Goal: Information Seeking & Learning: Learn about a topic

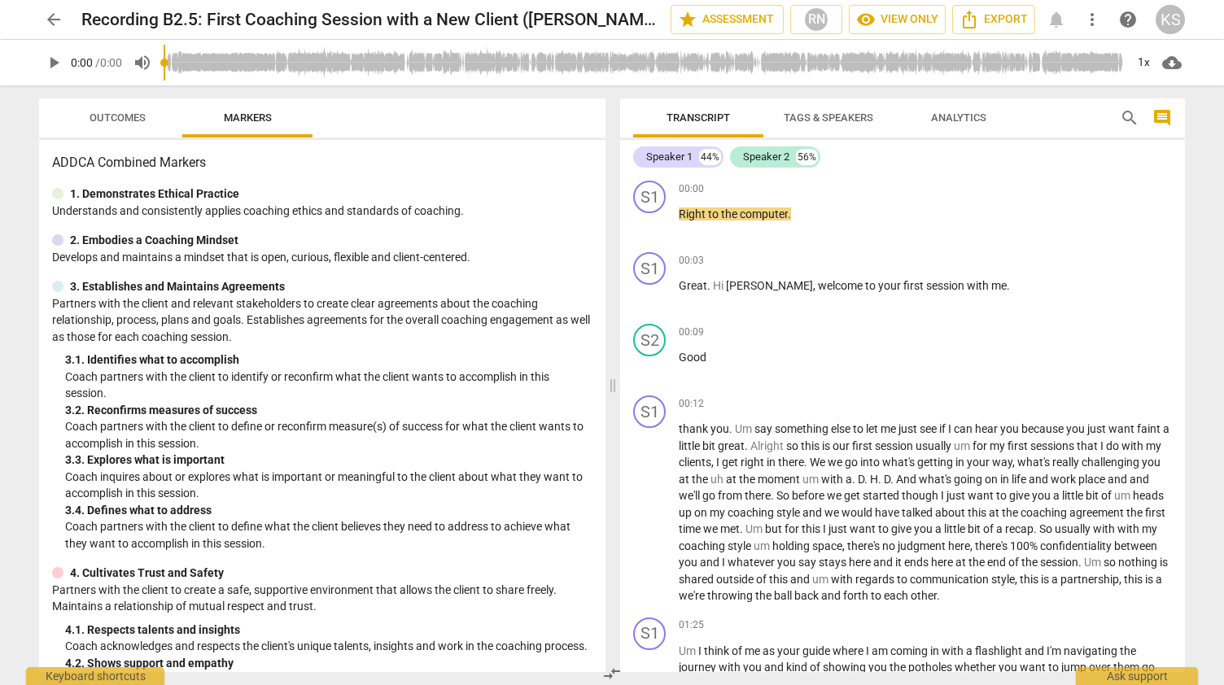
click at [59, 30] on button "arrow_back" at bounding box center [53, 19] width 29 height 29
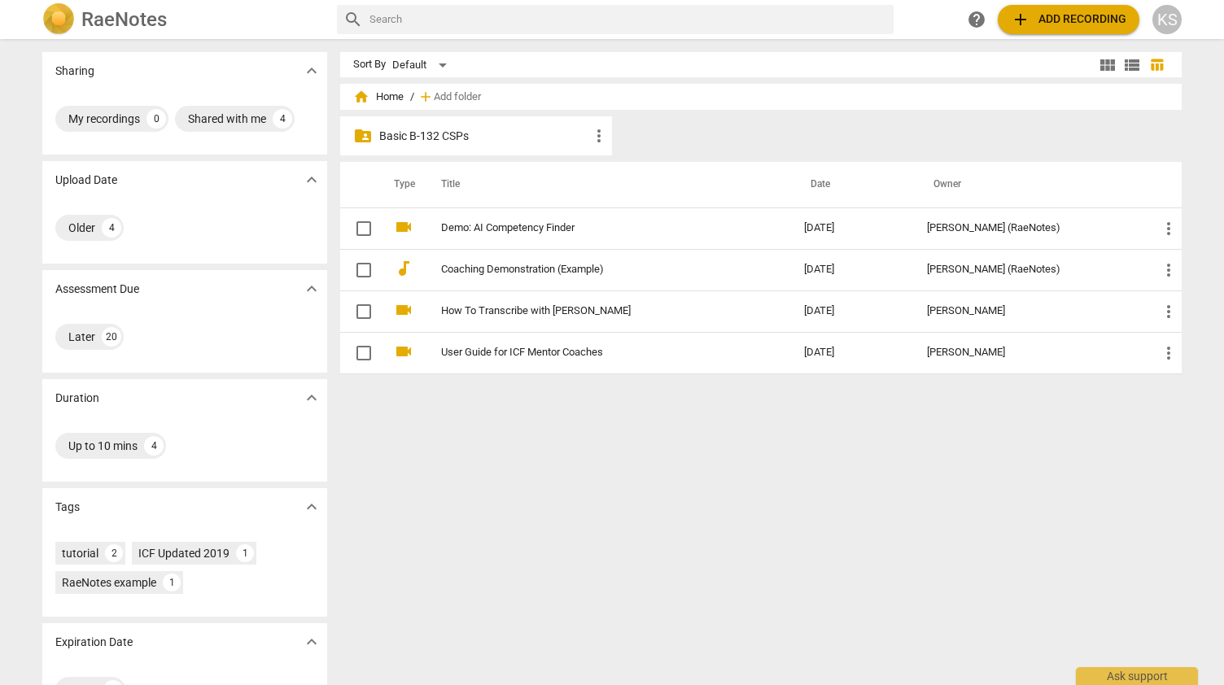
click at [1171, 12] on div "KS" at bounding box center [1167, 19] width 29 height 29
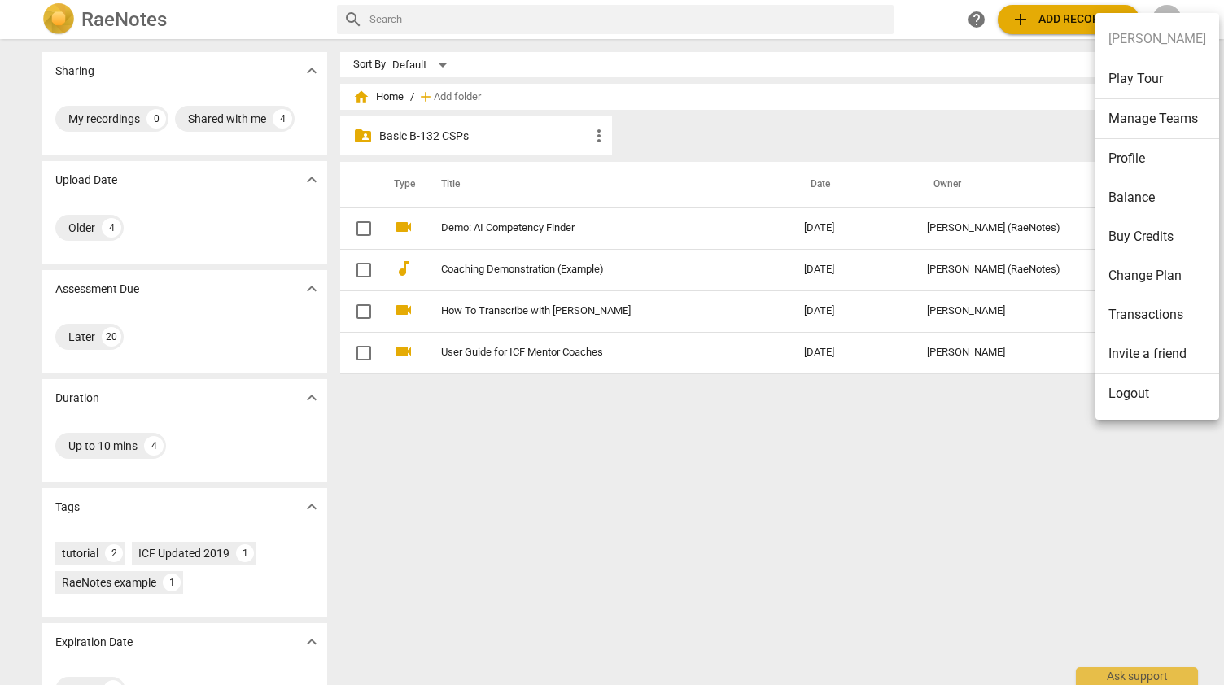
click at [226, 112] on div at bounding box center [612, 342] width 1224 height 685
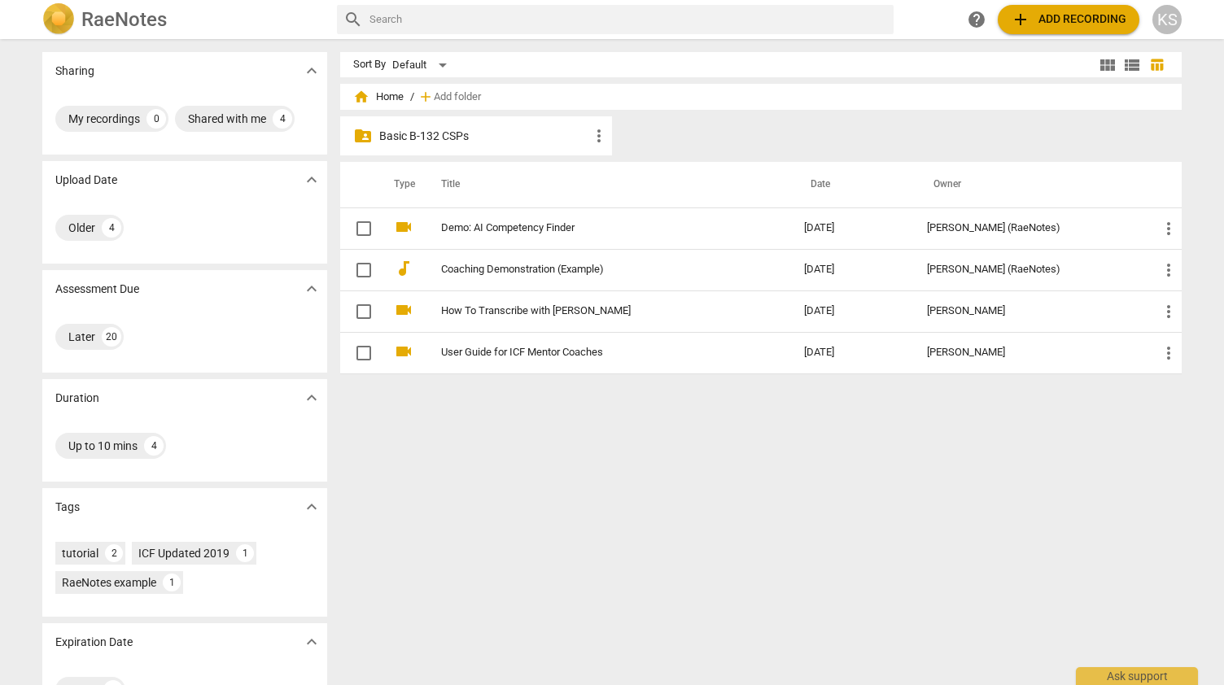
click at [220, 113] on div "Shared with me" at bounding box center [227, 119] width 78 height 16
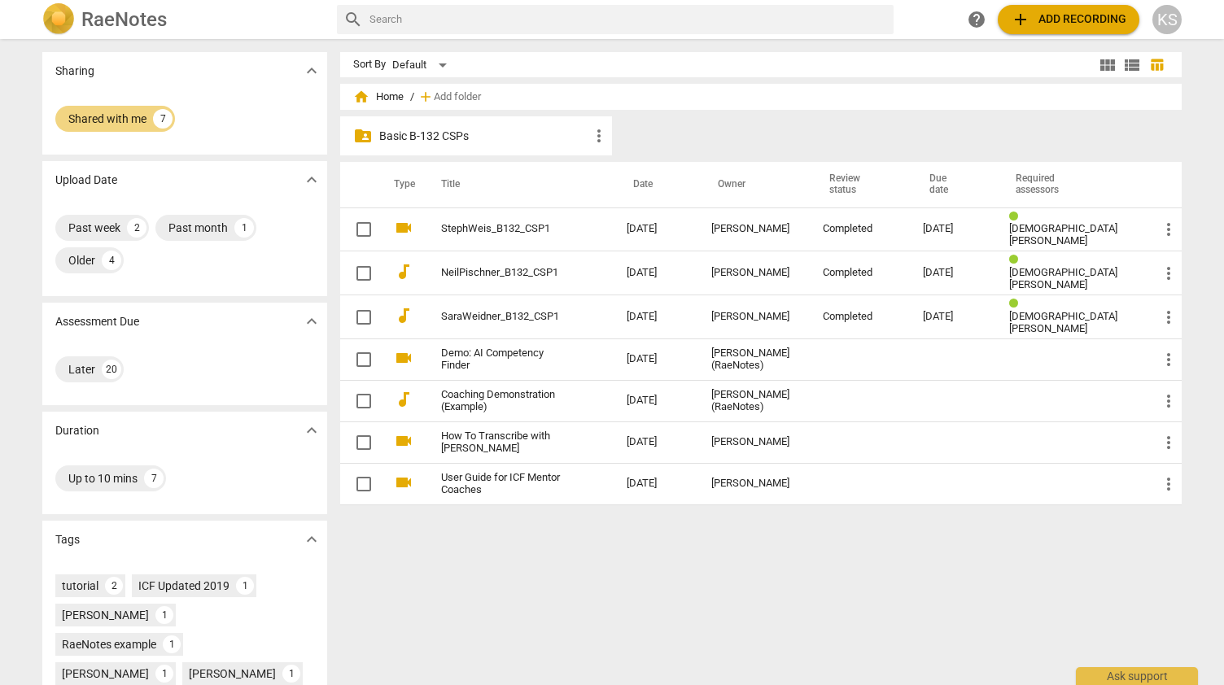
click at [435, 137] on p "Basic B-132 CSPs" at bounding box center [484, 136] width 210 height 17
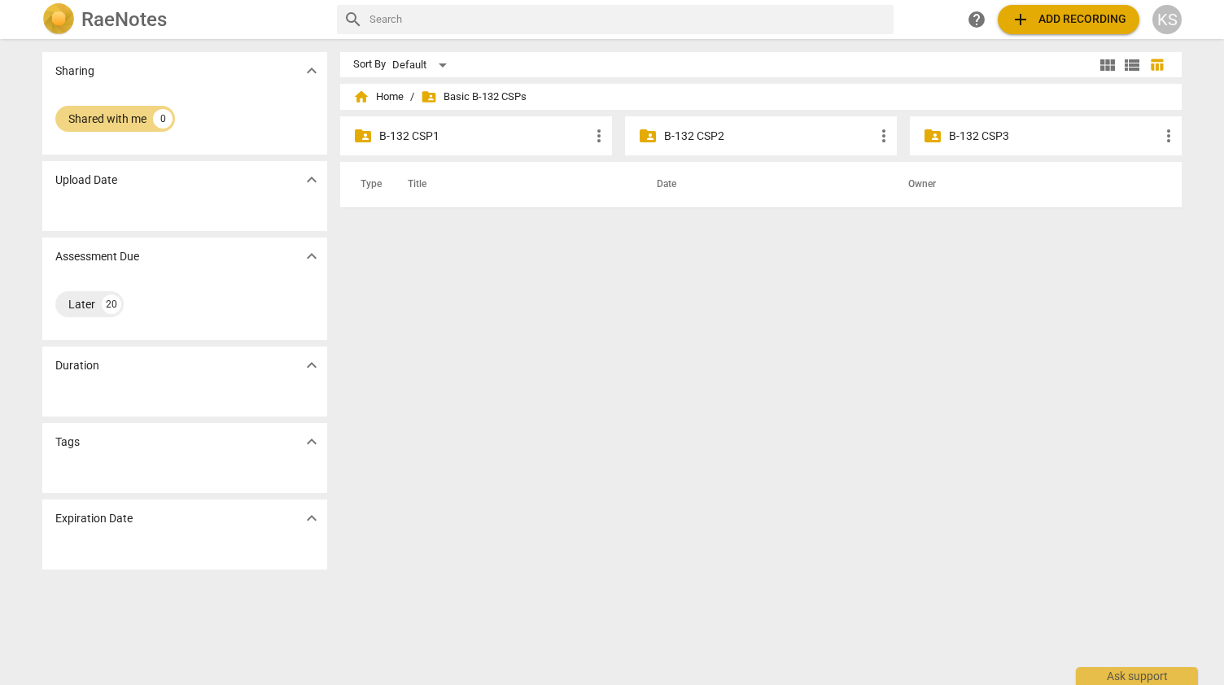
click at [427, 140] on p "B-132 CSP1" at bounding box center [484, 136] width 210 height 17
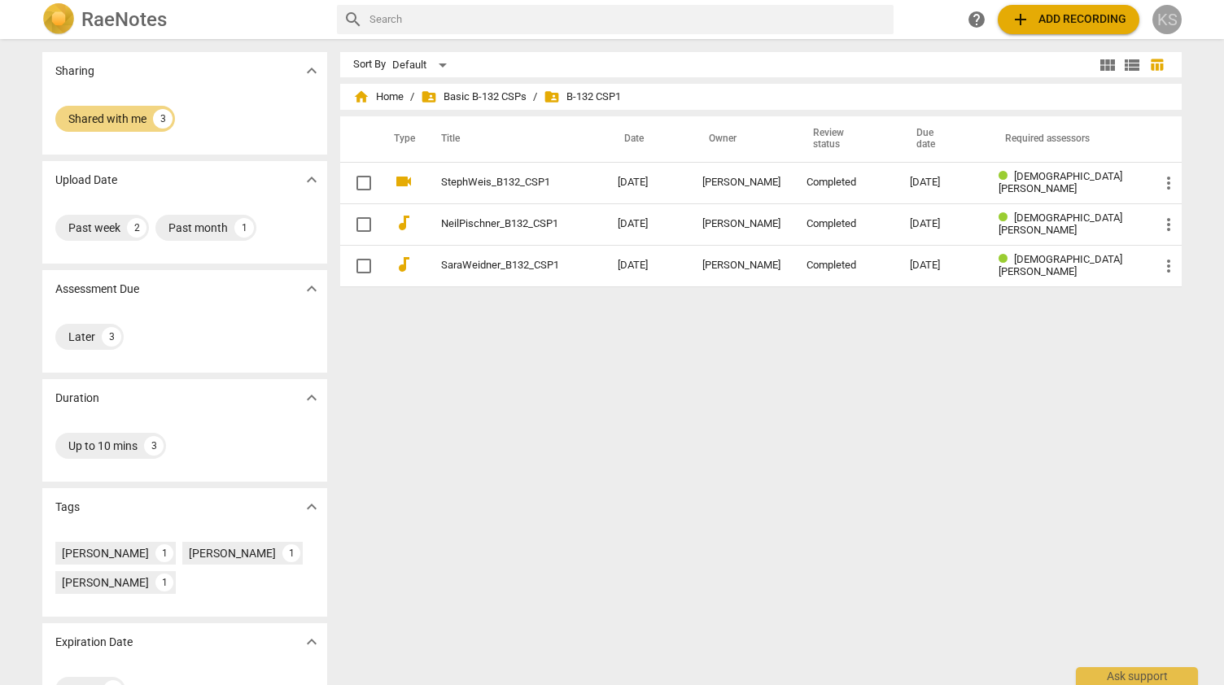
click at [1179, 24] on div "KS" at bounding box center [1167, 19] width 29 height 29
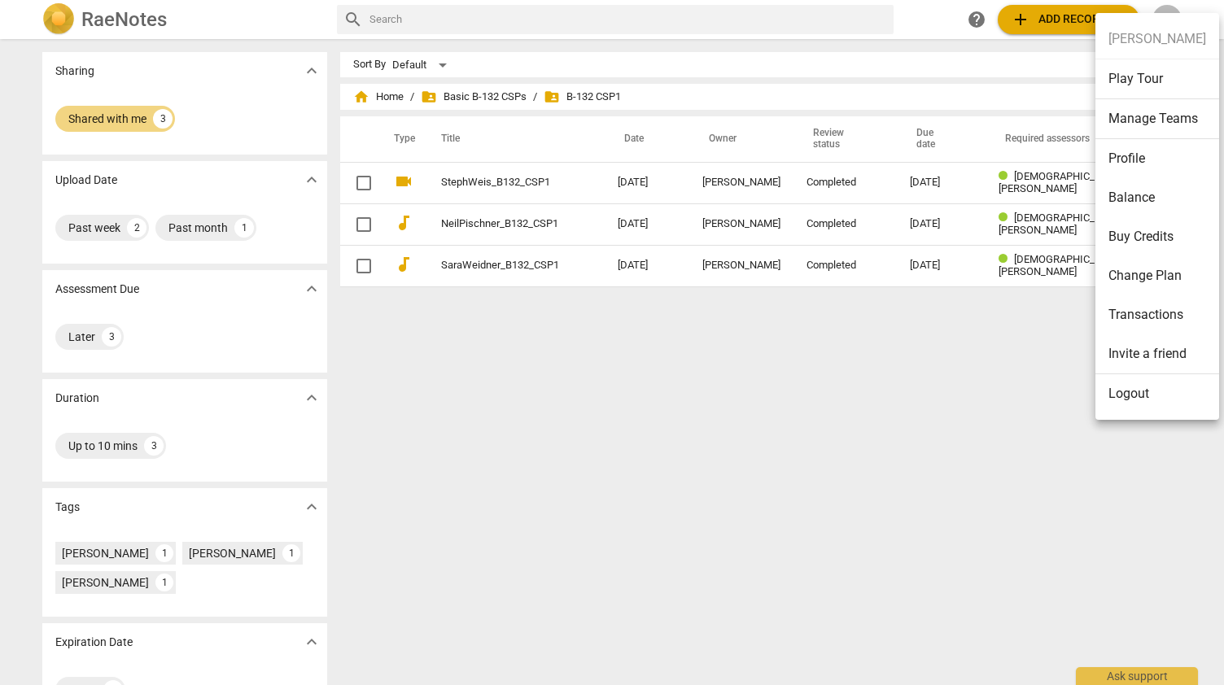
click at [1110, 158] on li "Profile" at bounding box center [1158, 158] width 124 height 39
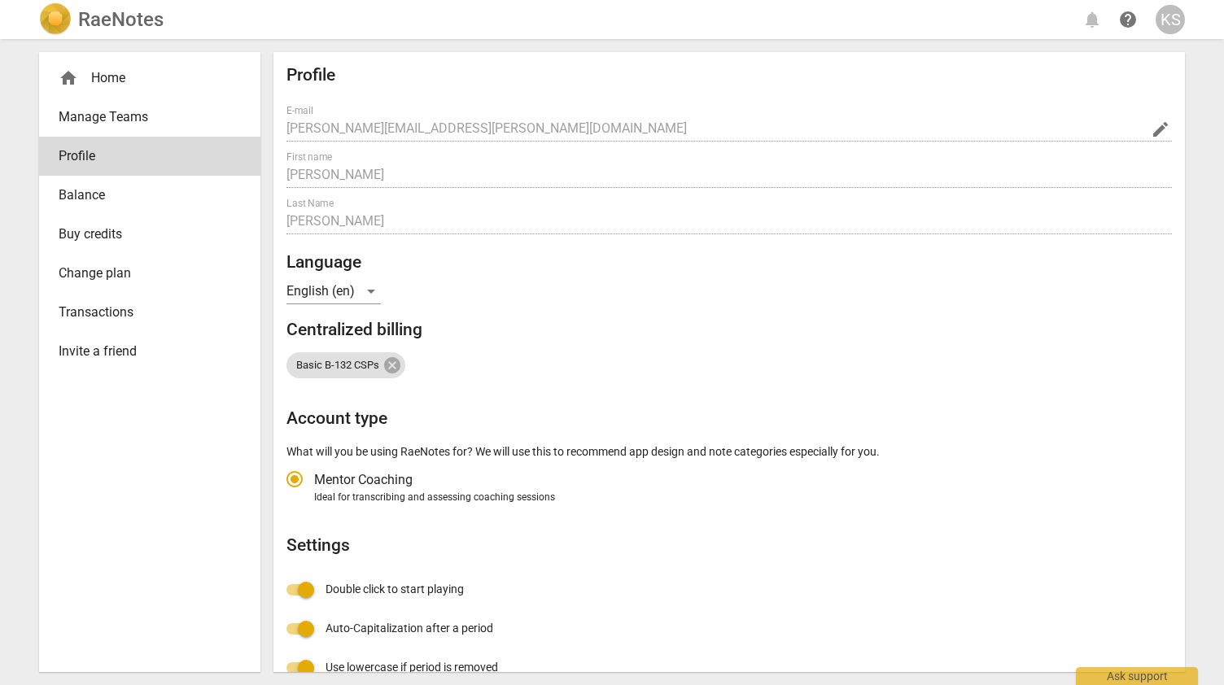
radio input "false"
click at [1173, 19] on div "KS" at bounding box center [1170, 19] width 29 height 29
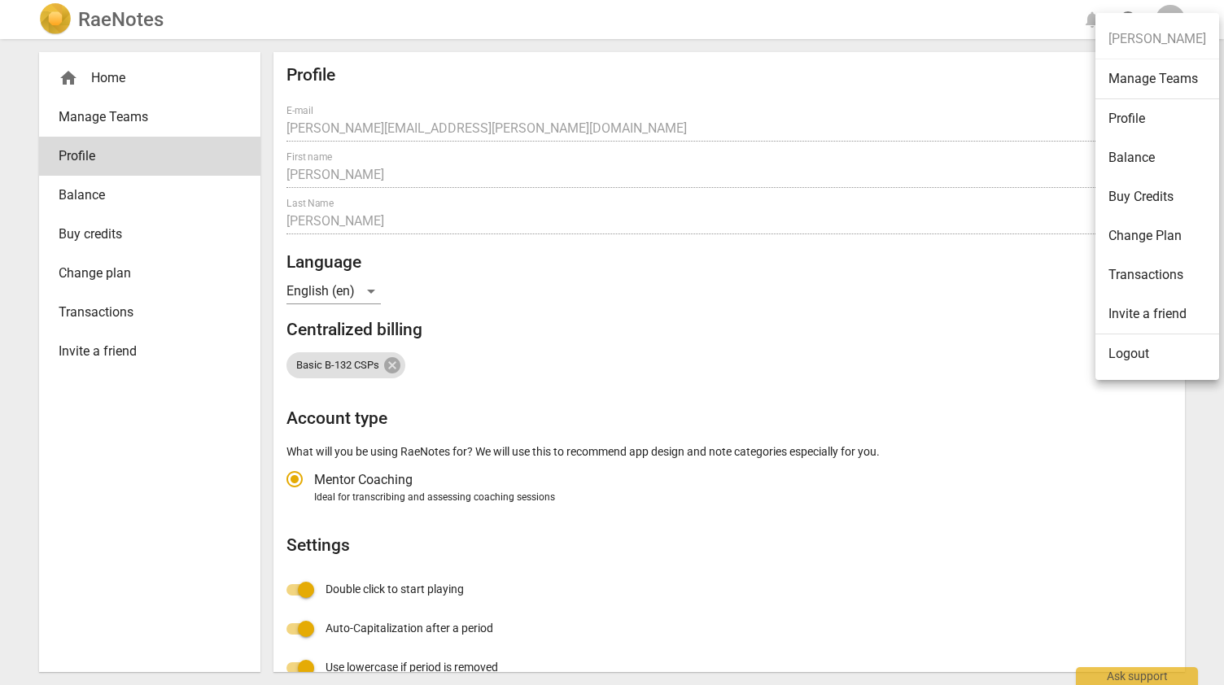
click at [112, 81] on div at bounding box center [612, 342] width 1224 height 685
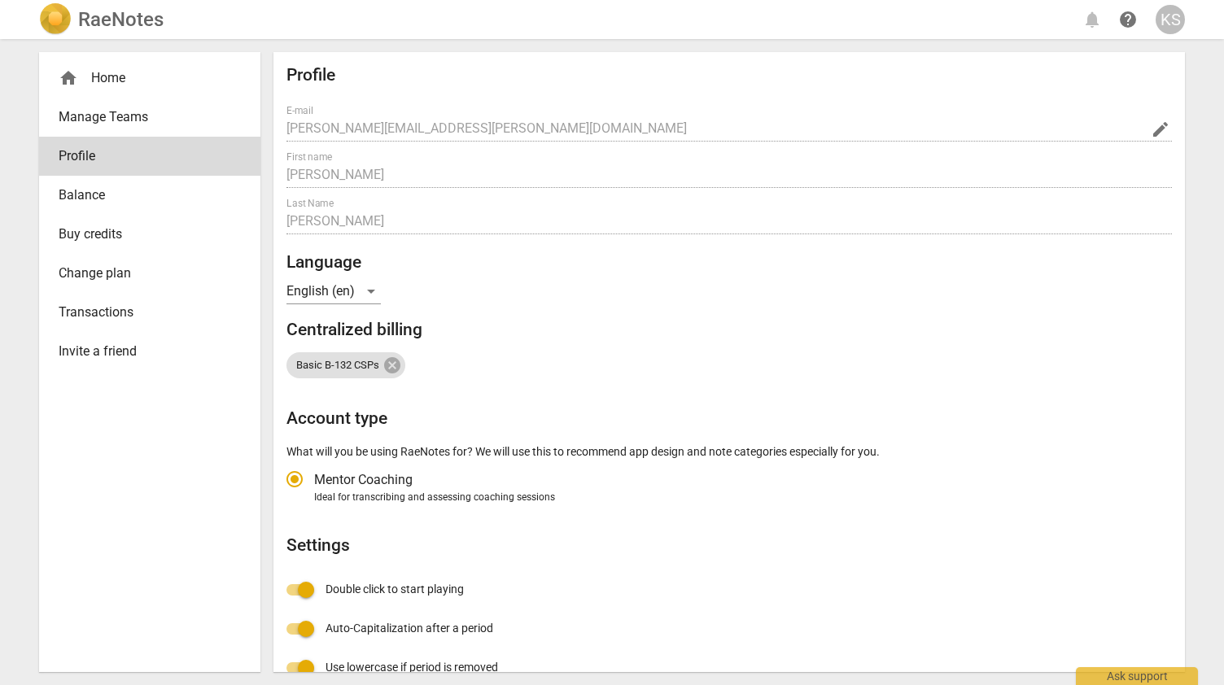
click at [80, 90] on div "home Home" at bounding box center [149, 78] width 221 height 39
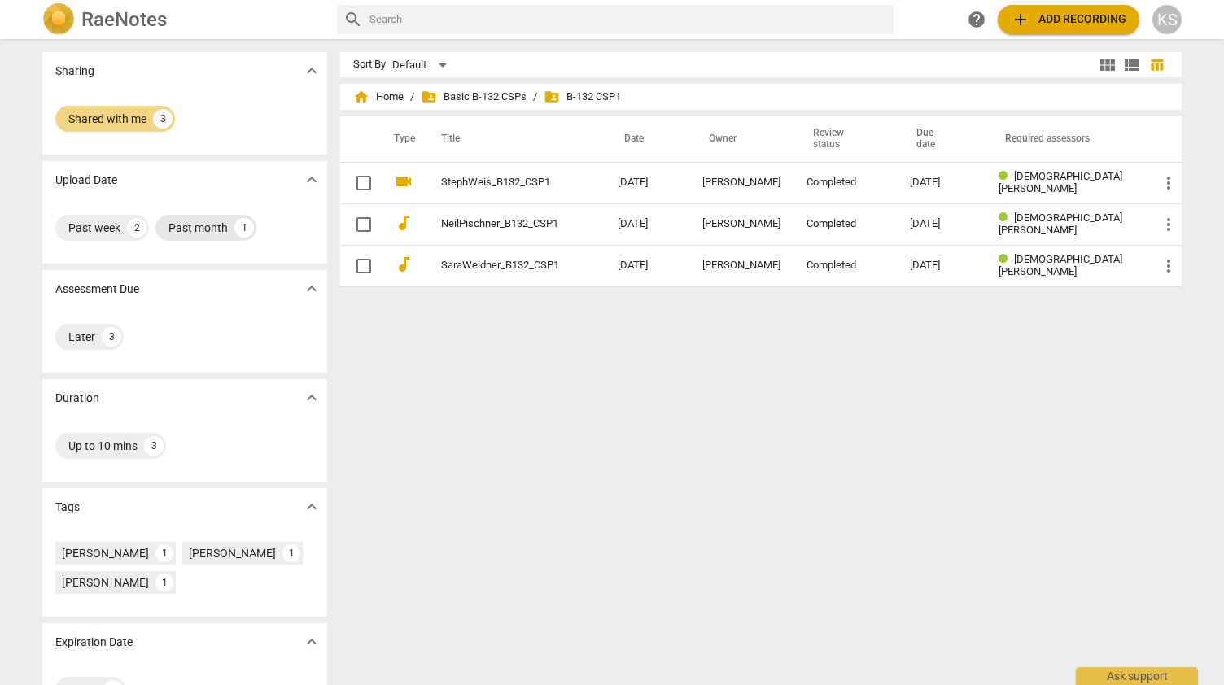
click at [212, 222] on div "Past month" at bounding box center [198, 228] width 59 height 16
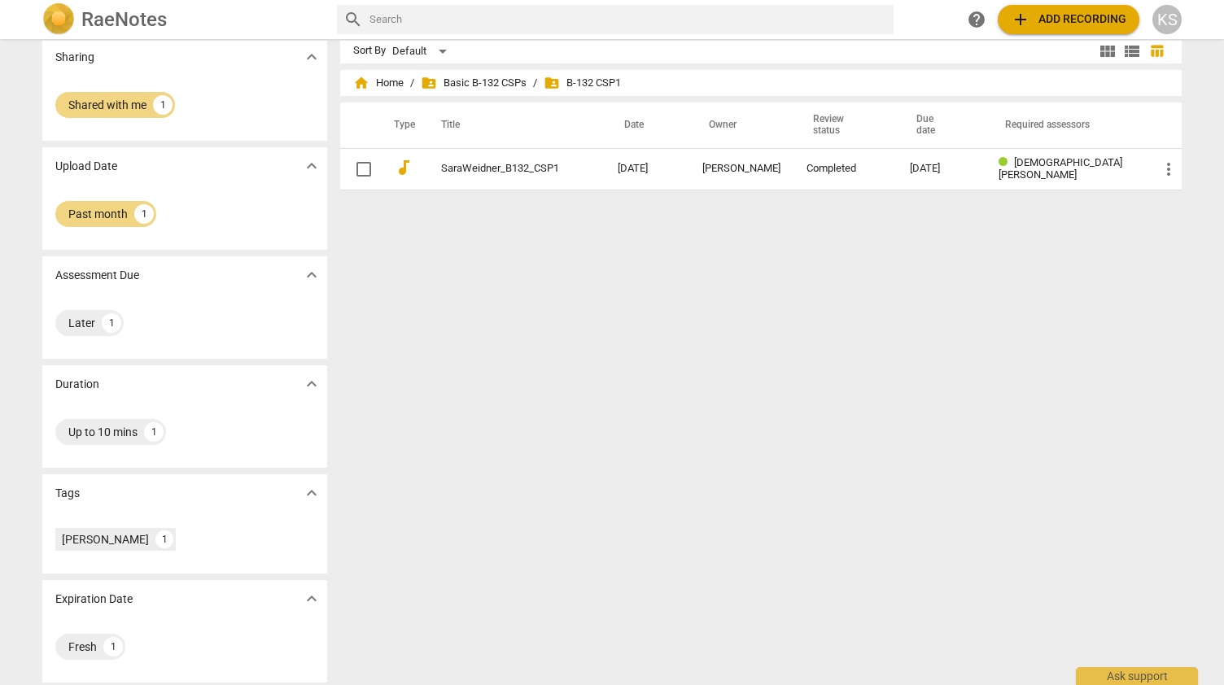
scroll to position [18, 0]
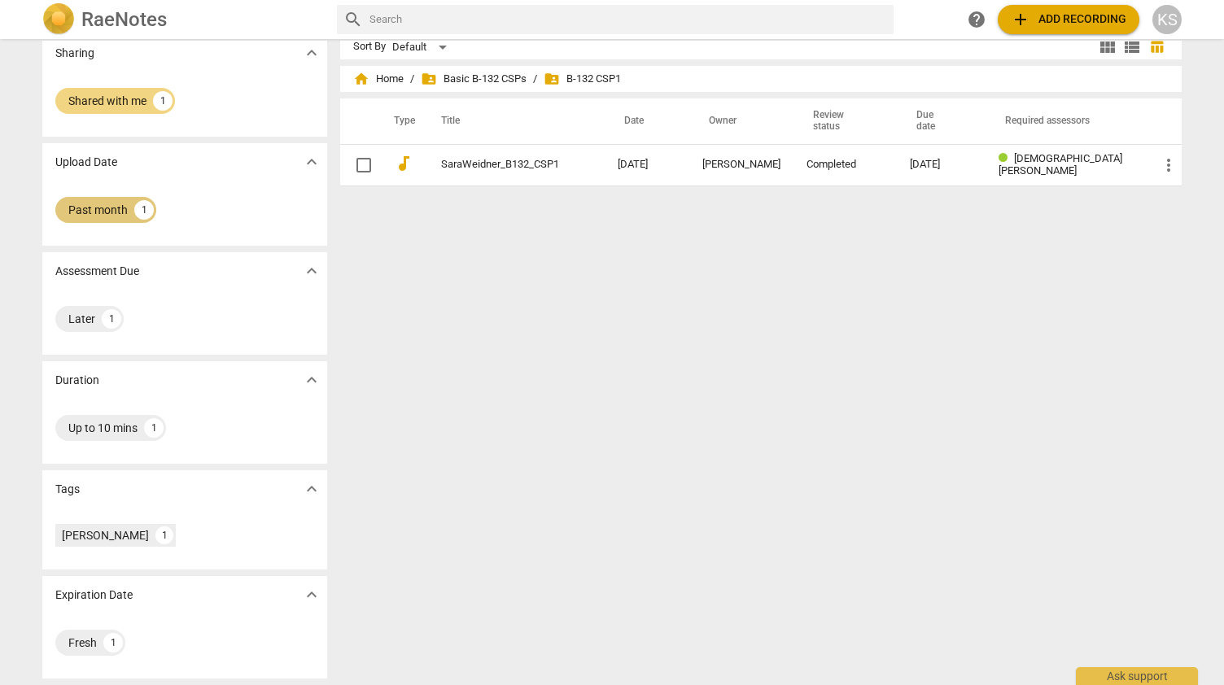
click at [135, 213] on div "1" at bounding box center [144, 210] width 20 height 20
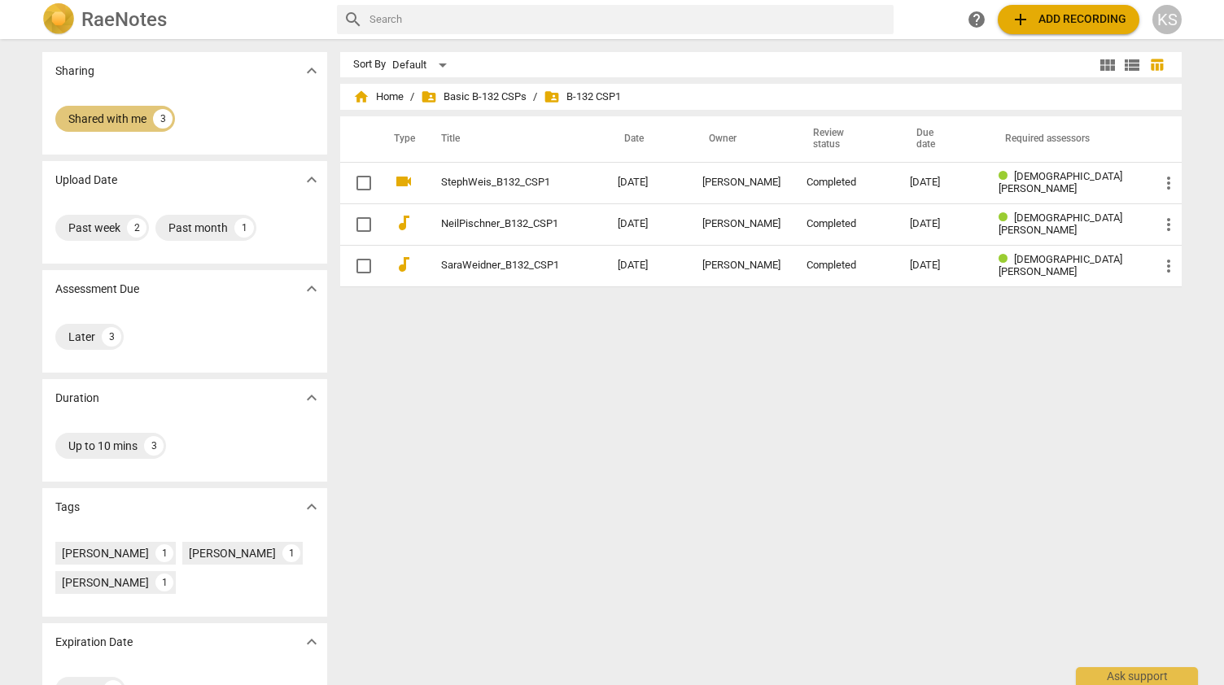
click at [155, 113] on div "3" at bounding box center [163, 119] width 20 height 20
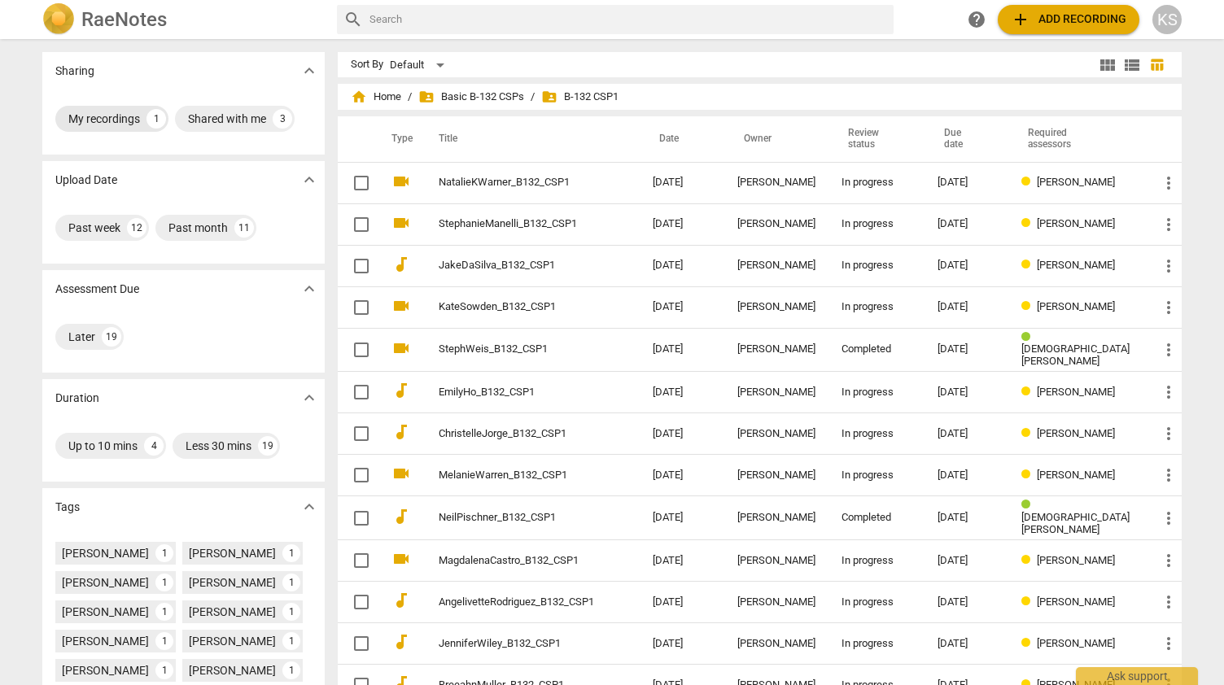
click at [122, 118] on div "My recordings" at bounding box center [104, 119] width 72 height 16
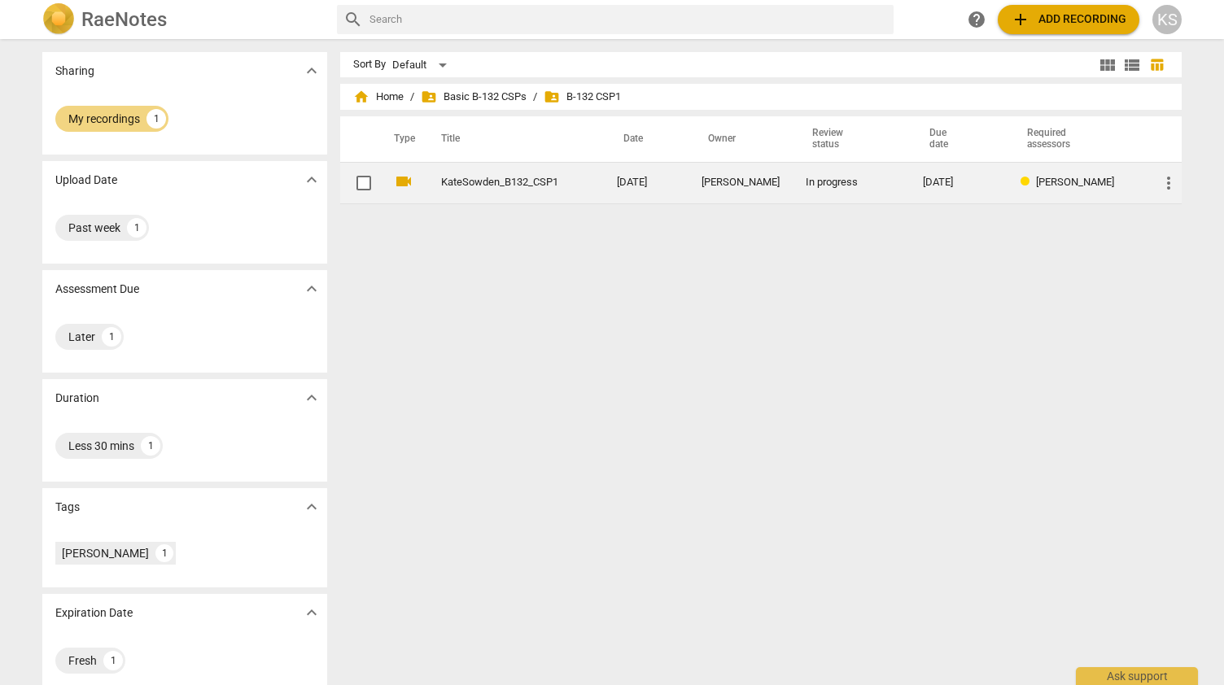
click at [464, 183] on link "KateSowden_B132_CSP1" at bounding box center [499, 183] width 117 height 12
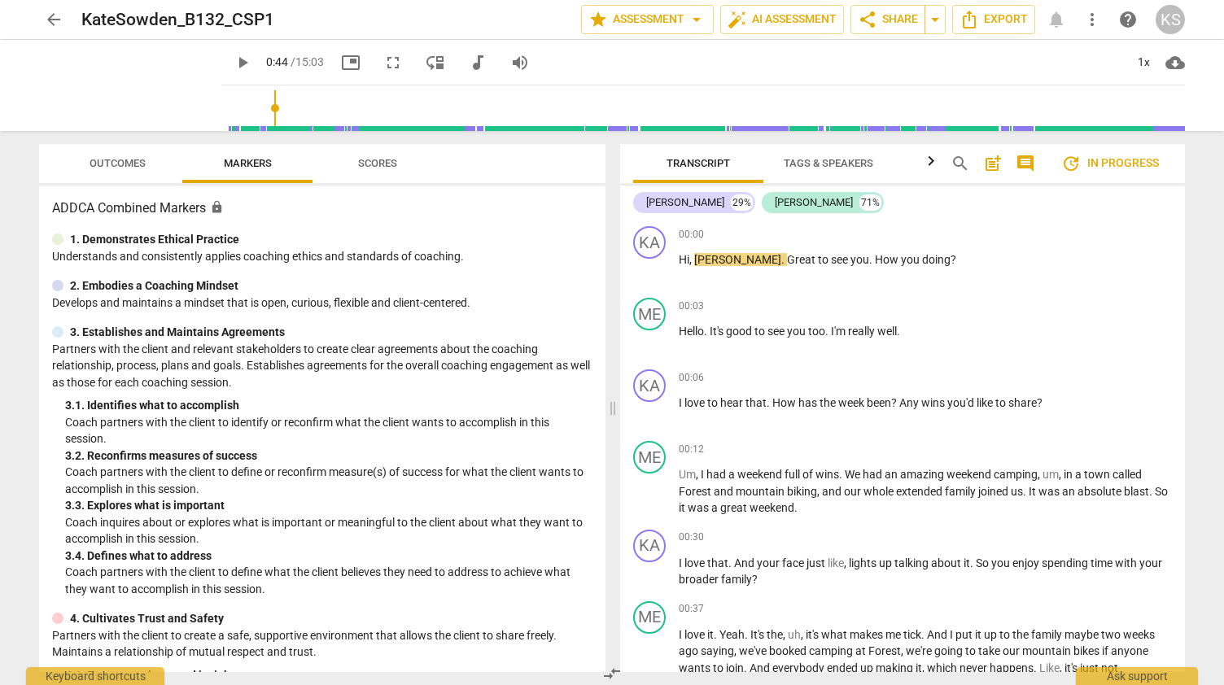
drag, startPoint x: 209, startPoint y: 113, endPoint x: 256, endPoint y: 112, distance: 46.4
type input "44"
click at [256, 112] on input "range" at bounding box center [706, 108] width 957 height 52
click at [50, 13] on span "arrow_back" at bounding box center [54, 20] width 20 height 20
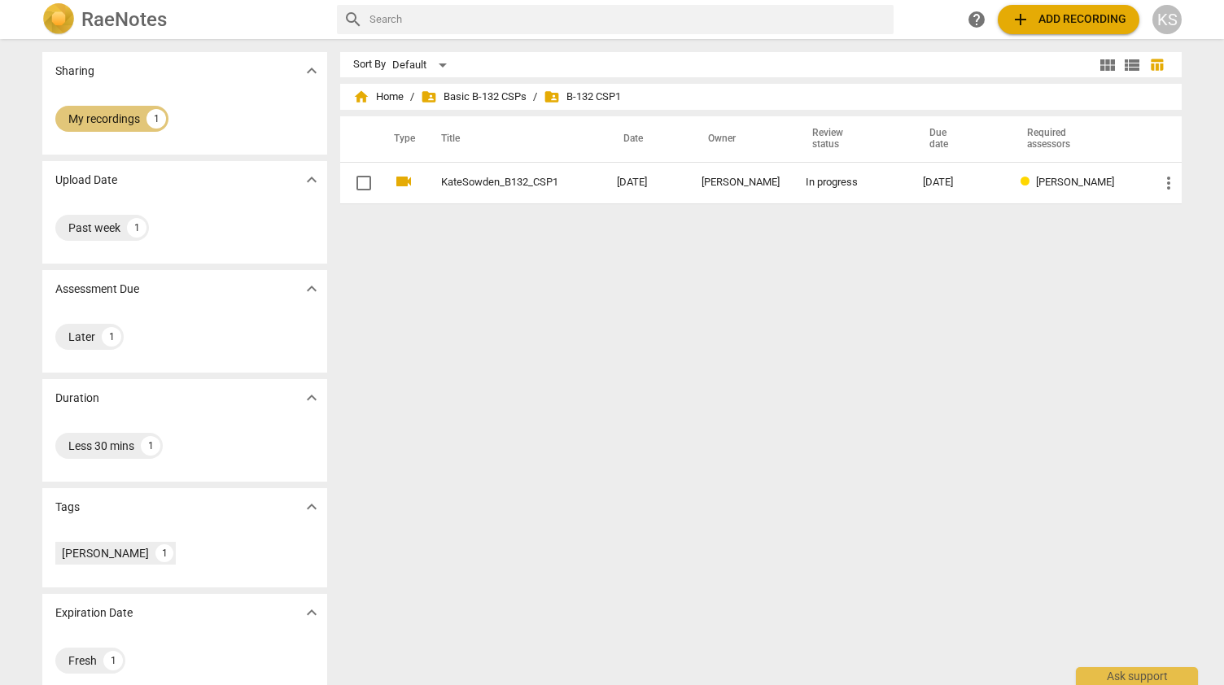
click at [129, 127] on div "My recordings 1" at bounding box center [111, 119] width 113 height 26
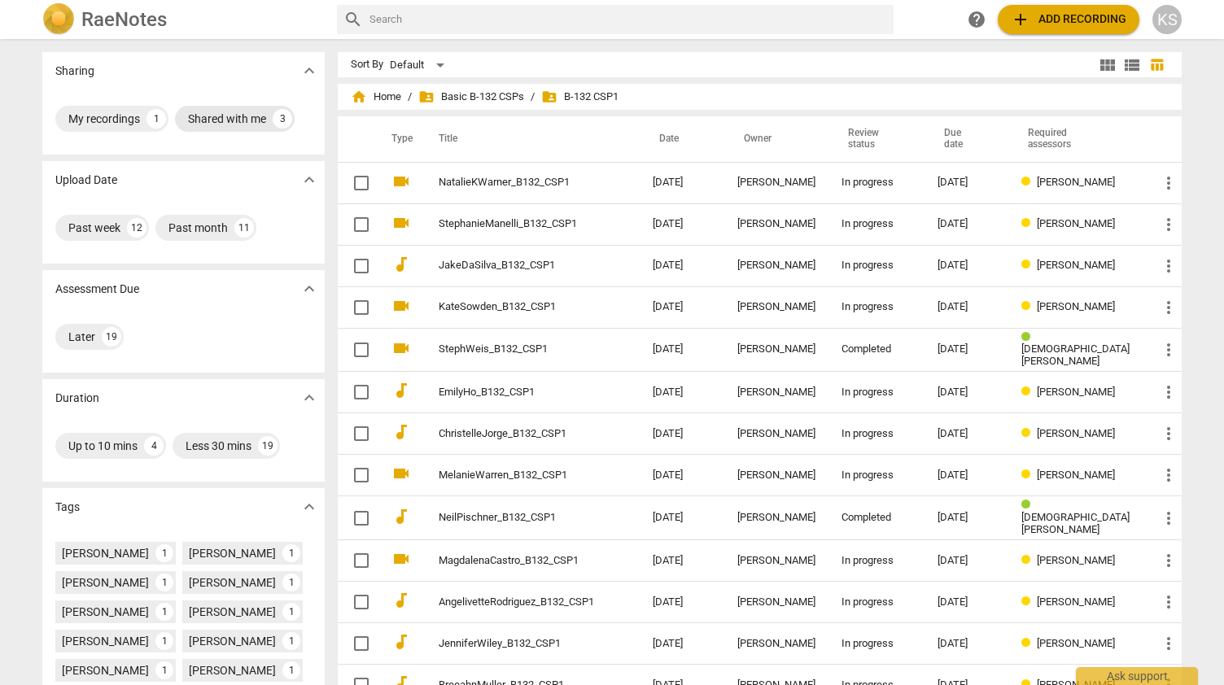
click at [215, 123] on div "Shared with me" at bounding box center [227, 119] width 78 height 16
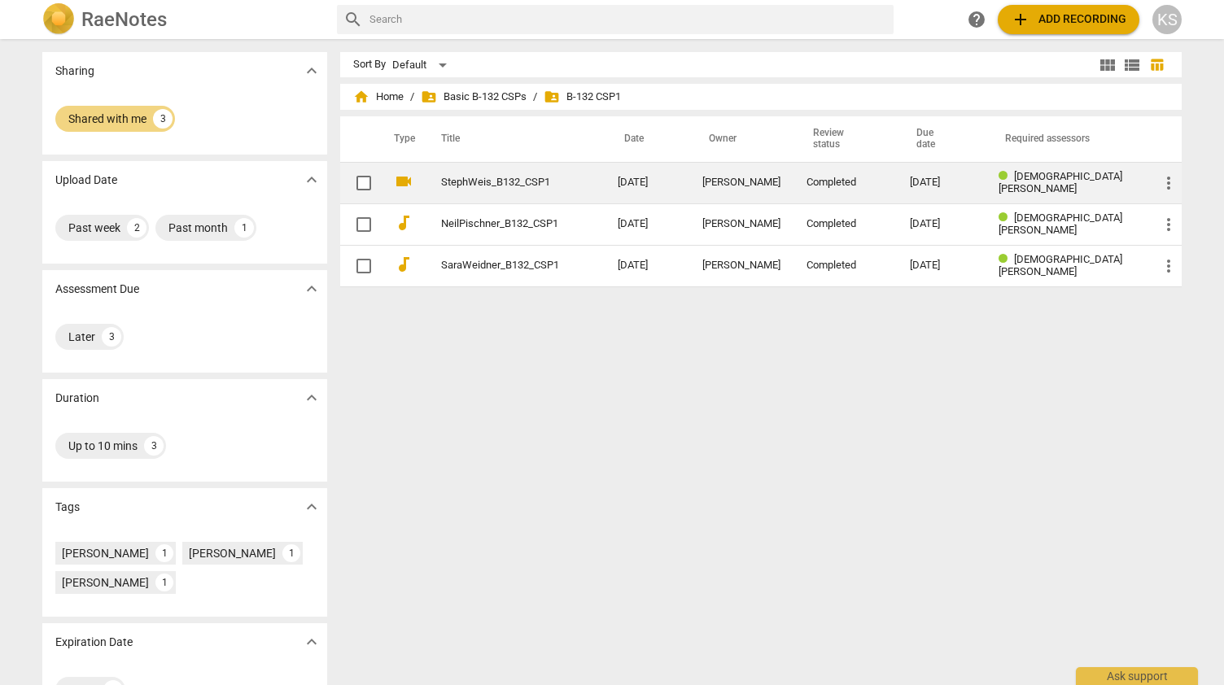
click at [469, 185] on link "StephWeis_B132_CSP1" at bounding box center [500, 183] width 118 height 12
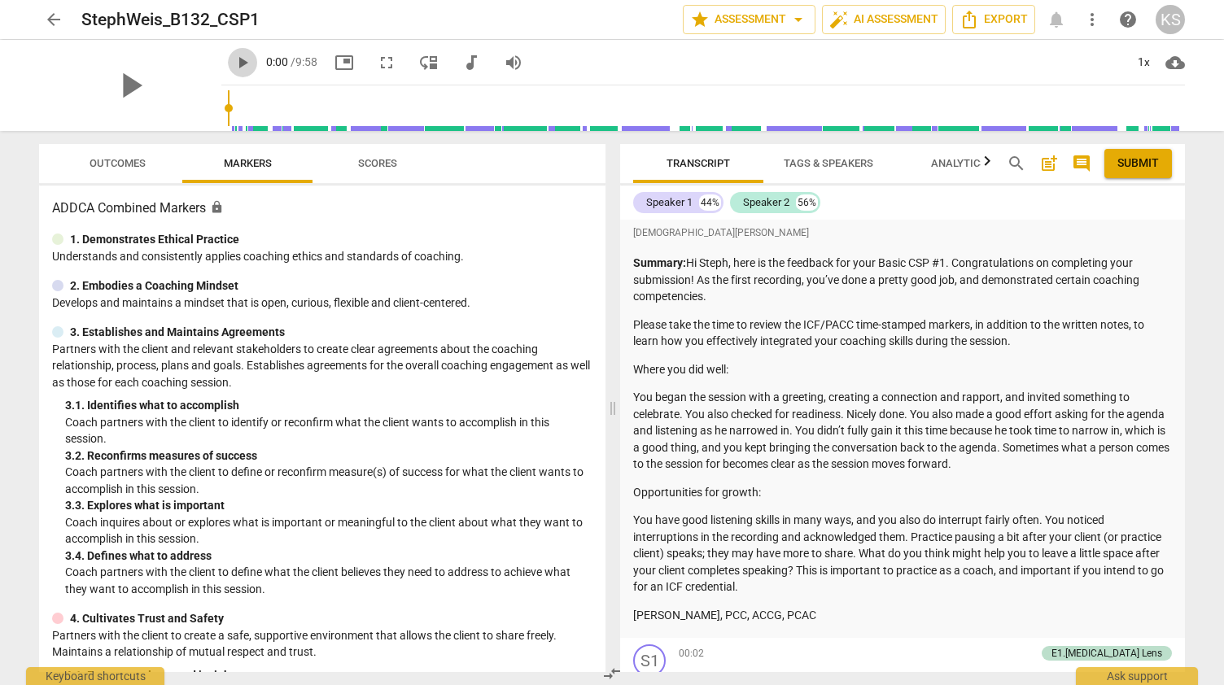
click at [233, 61] on span "play_arrow" at bounding box center [243, 63] width 20 height 20
click at [1139, 64] on div "1x" at bounding box center [1143, 63] width 31 height 26
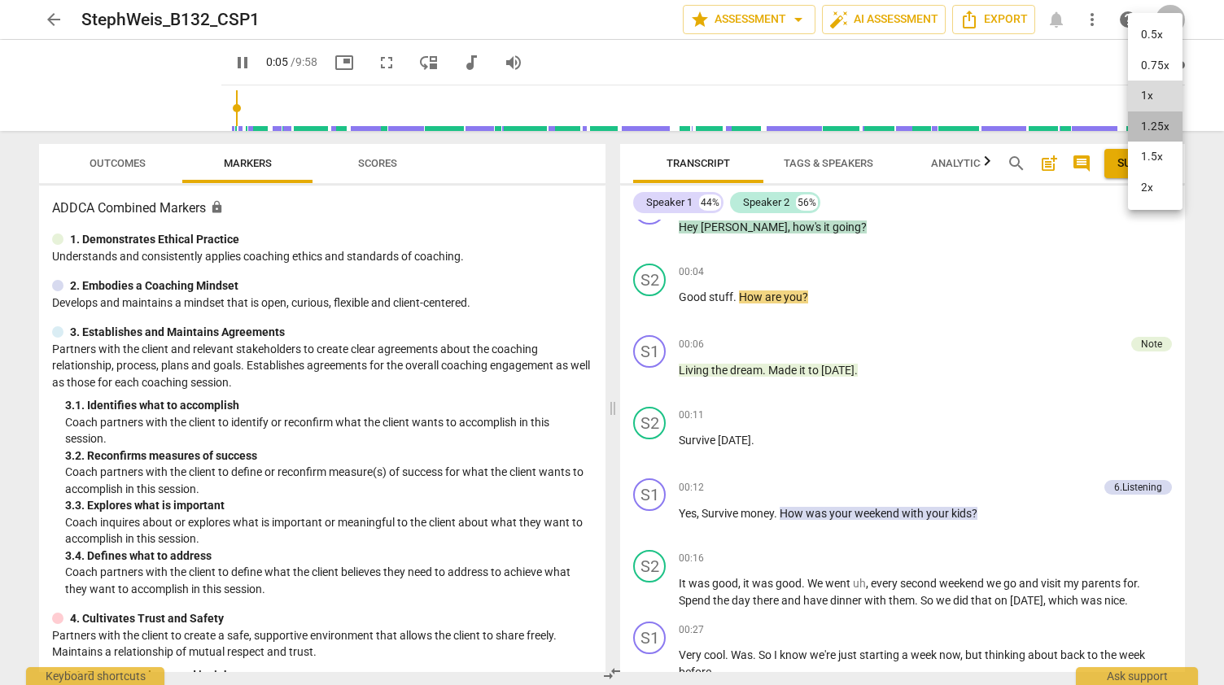
click at [1151, 130] on li "1.25x" at bounding box center [1155, 127] width 55 height 31
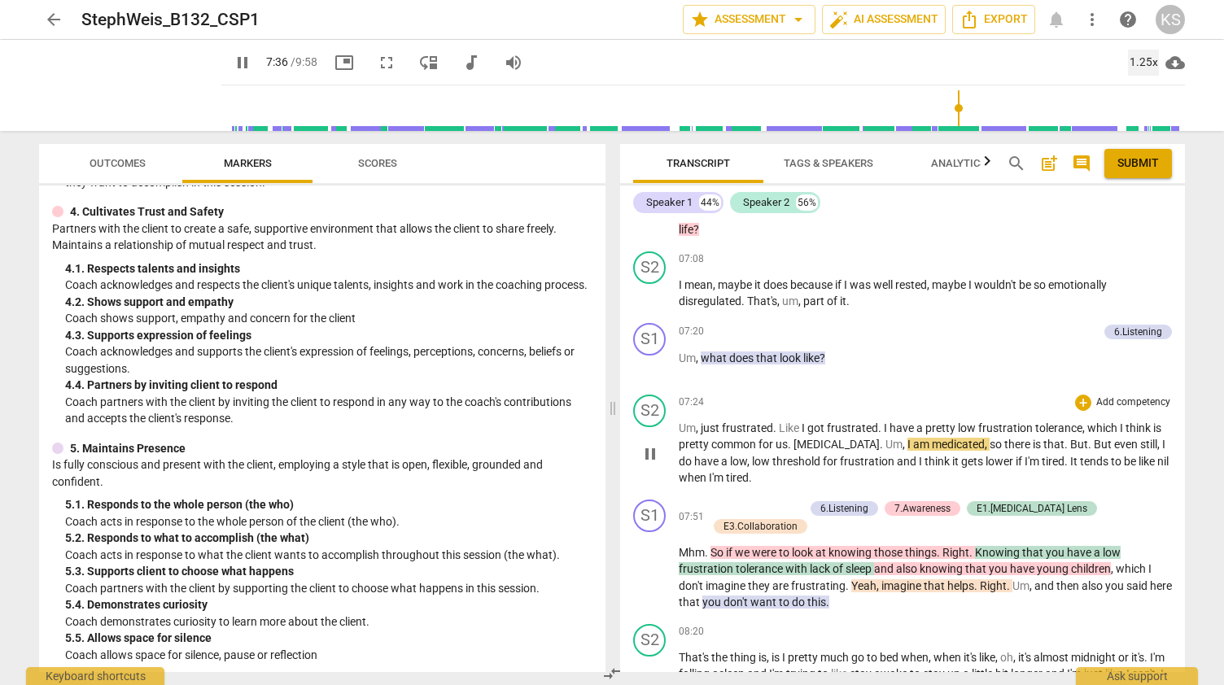
scroll to position [3284, 0]
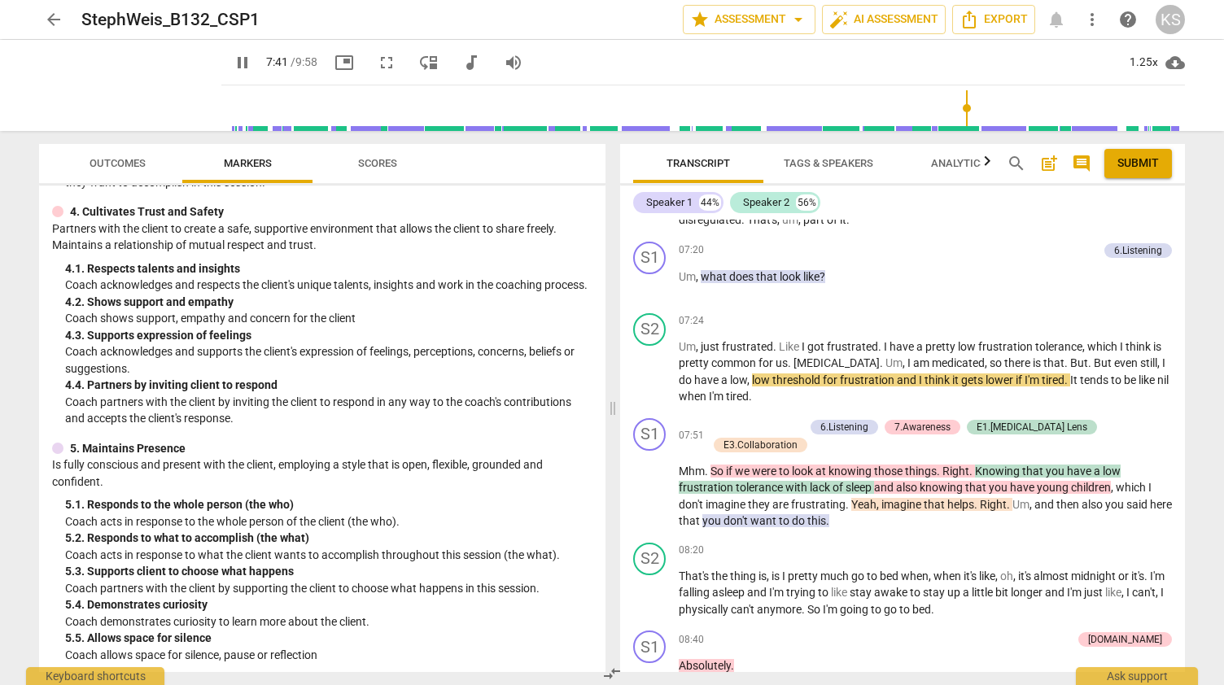
click at [1081, 170] on span "comment" at bounding box center [1082, 164] width 20 height 20
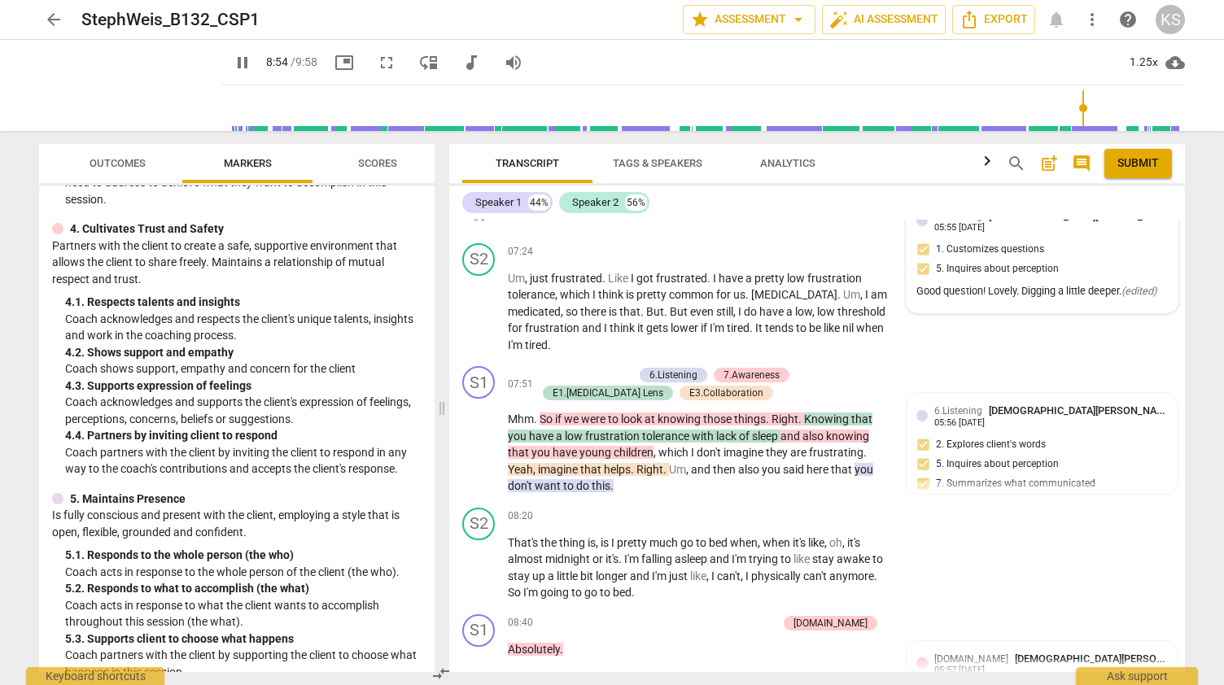
scroll to position [3243, 0]
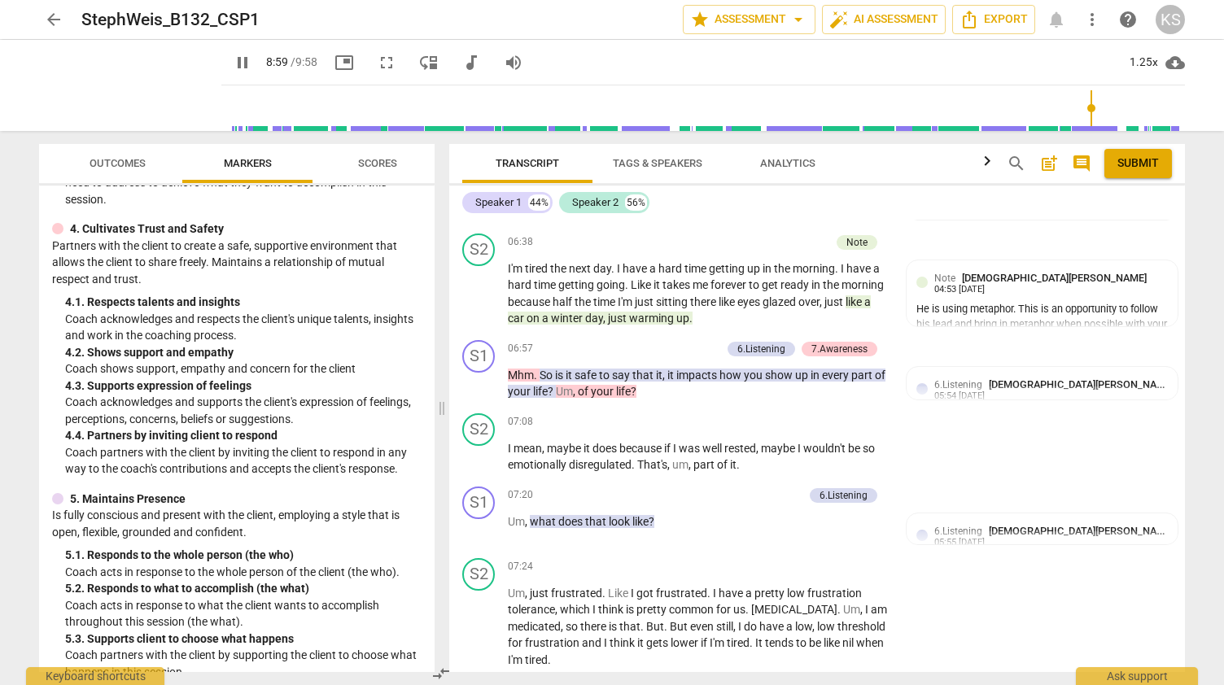
click at [233, 66] on span "pause" at bounding box center [243, 63] width 20 height 20
click at [233, 61] on span "play_arrow" at bounding box center [243, 63] width 20 height 20
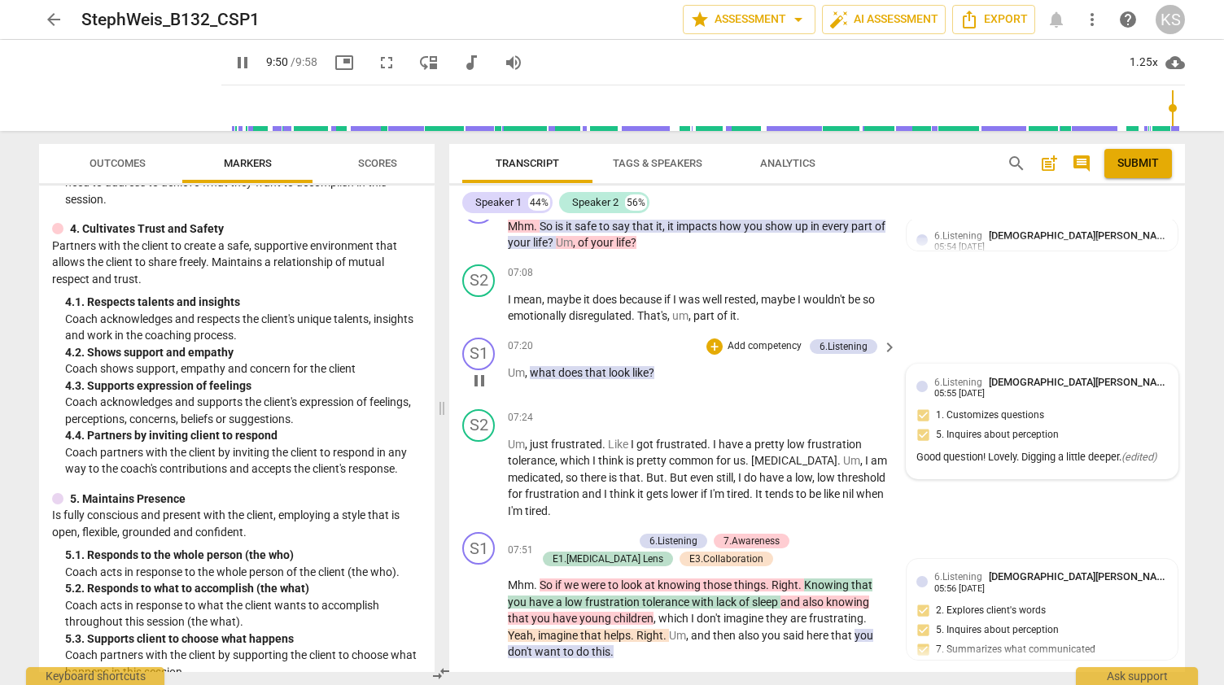
scroll to position [3311, 0]
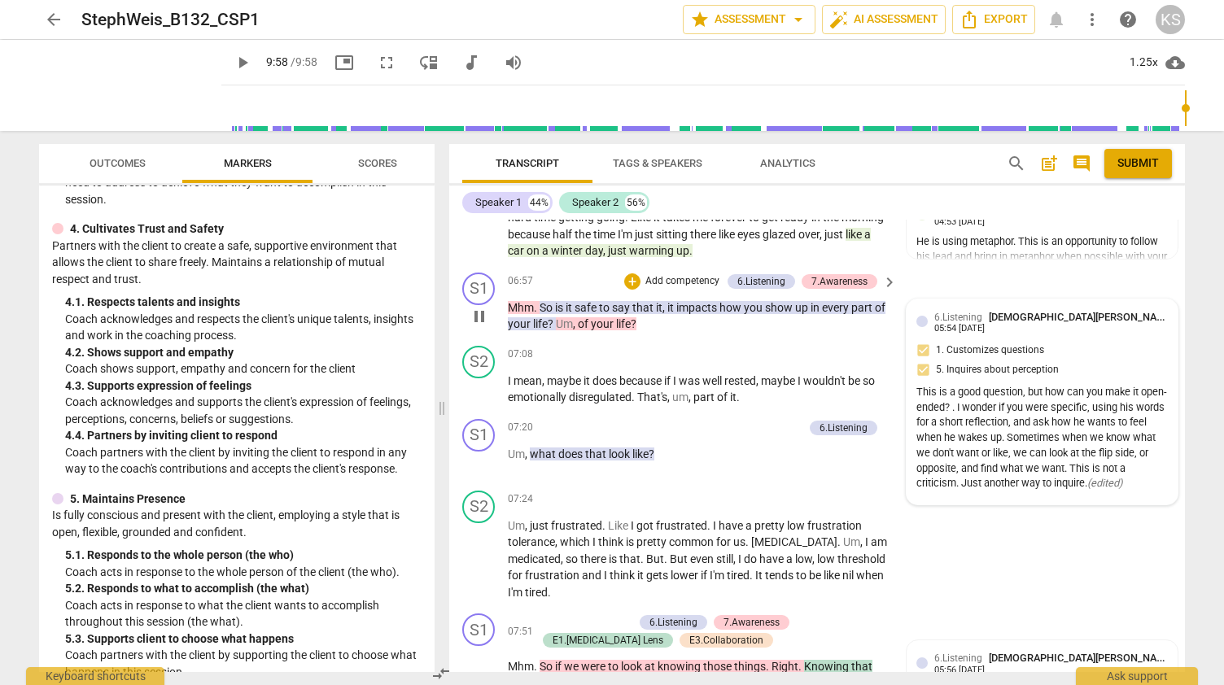
type input "598"
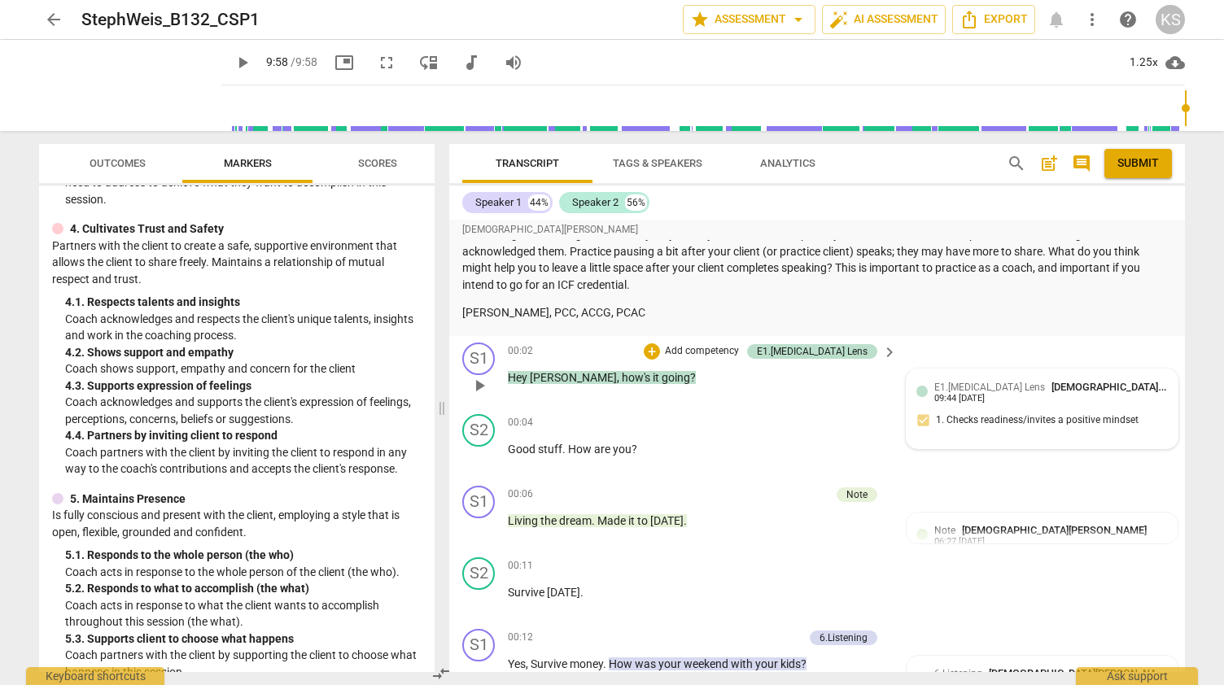
scroll to position [55, 0]
